Goal: Information Seeking & Learning: Learn about a topic

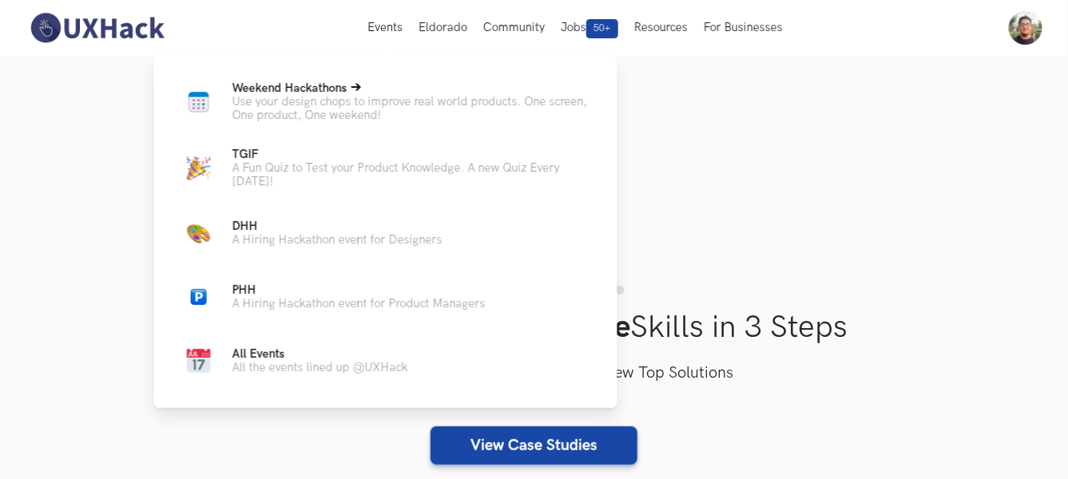
click at [348, 99] on p "Use your design chops to improve real world products. One screen, One product, …" at bounding box center [413, 108] width 360 height 27
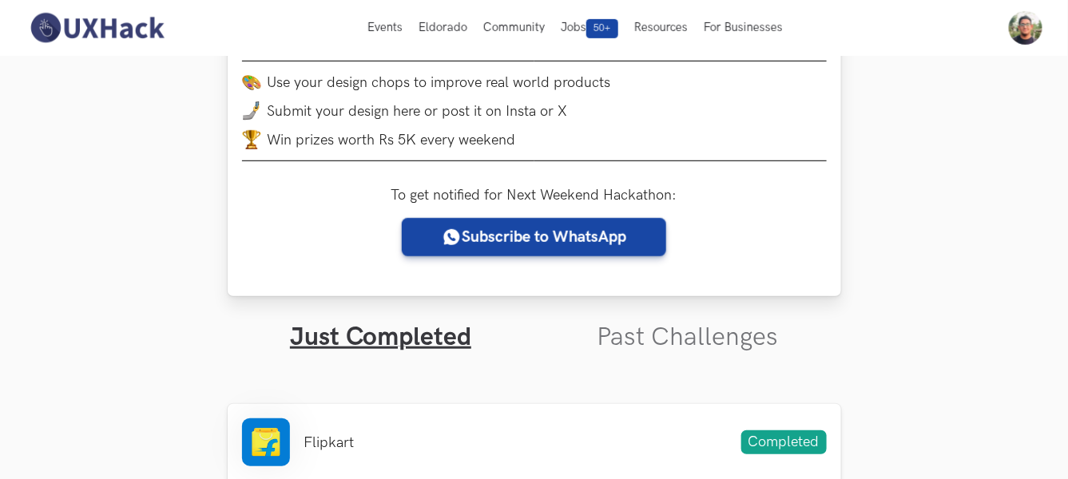
scroll to position [266, 0]
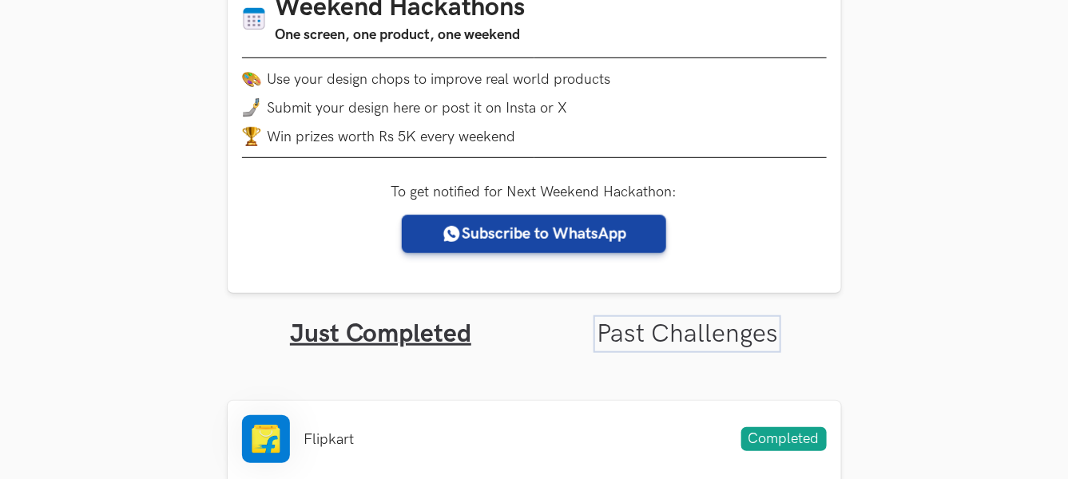
click at [679, 329] on link "Past Challenges" at bounding box center [687, 334] width 181 height 31
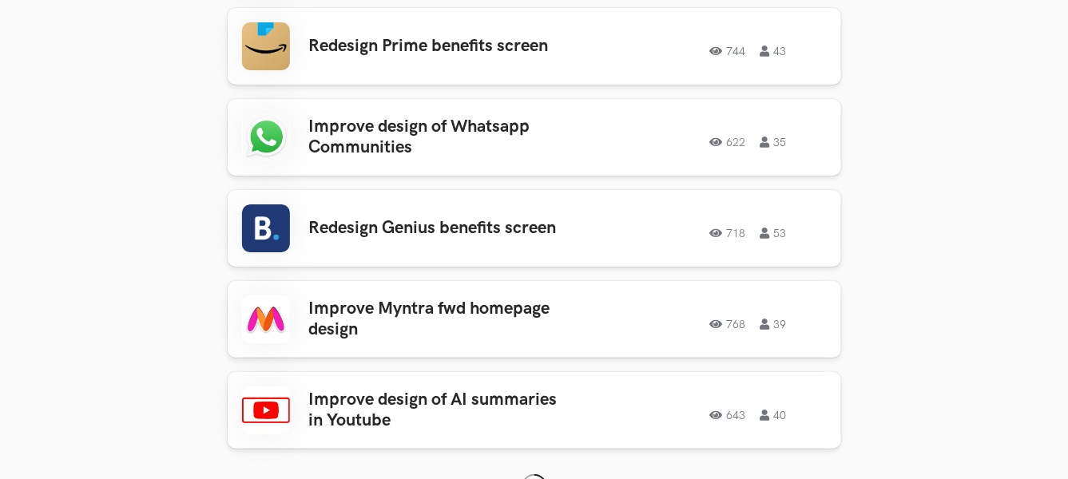
scroll to position [2042, 0]
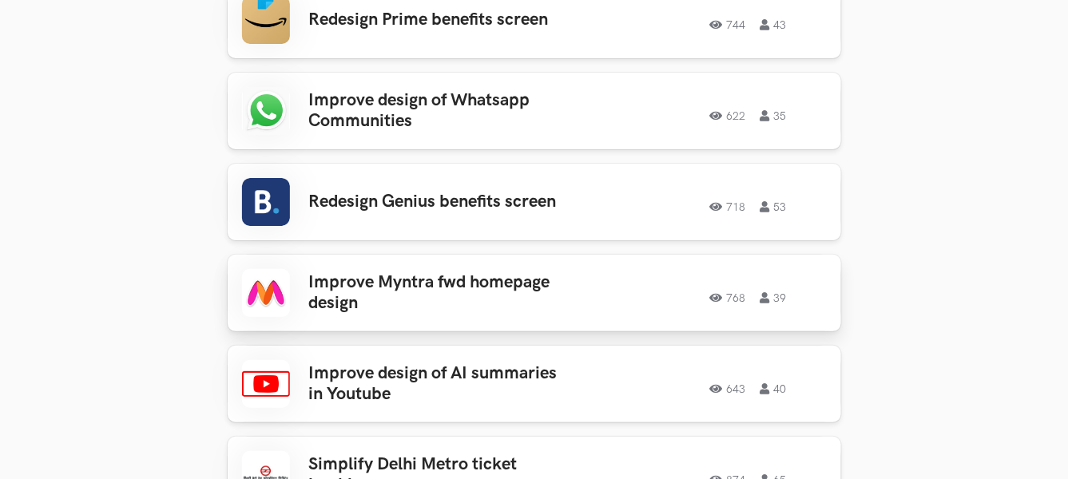
click at [379, 272] on h3 "Improve Myntra fwd homepage design" at bounding box center [433, 293] width 249 height 42
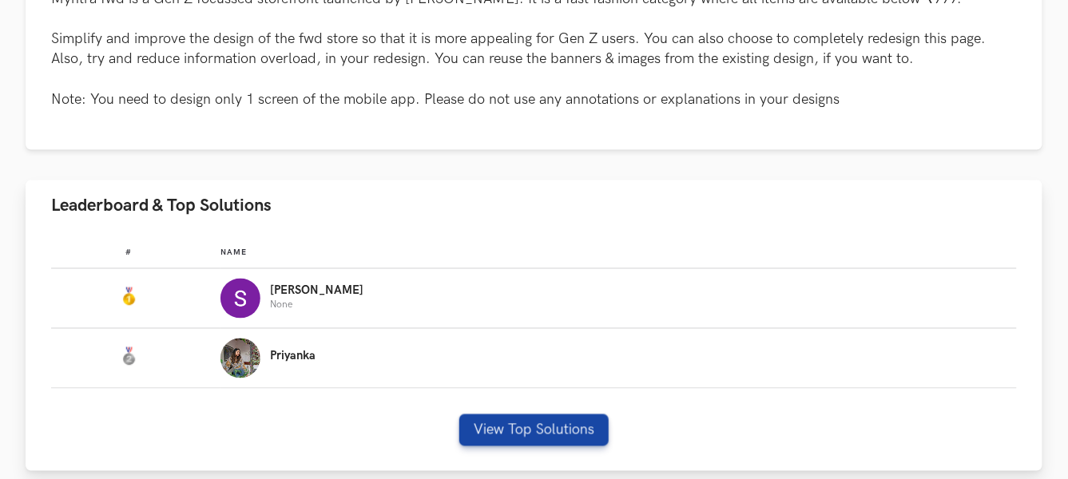
scroll to position [799, 0]
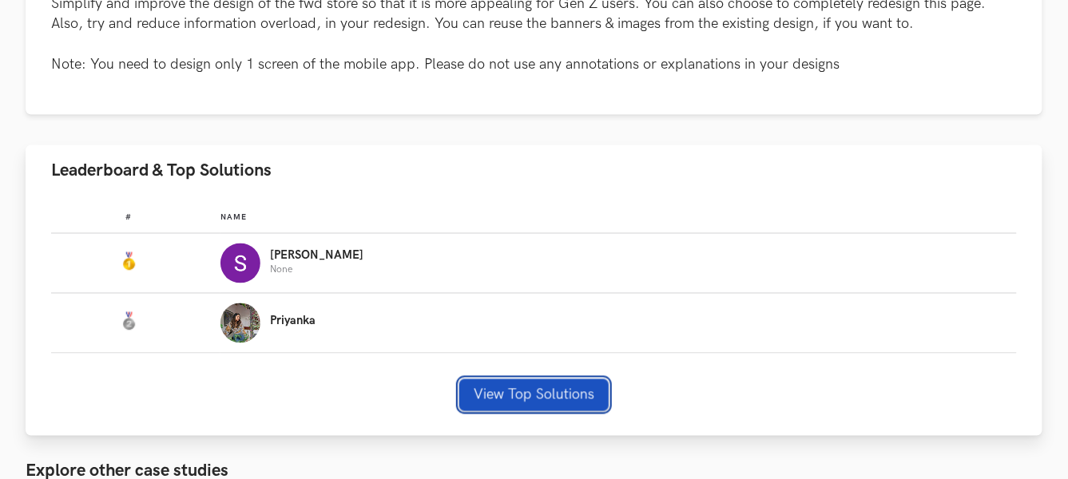
click at [512, 384] on button "View Top Solutions" at bounding box center [533, 396] width 149 height 32
